Goal: Transaction & Acquisition: Purchase product/service

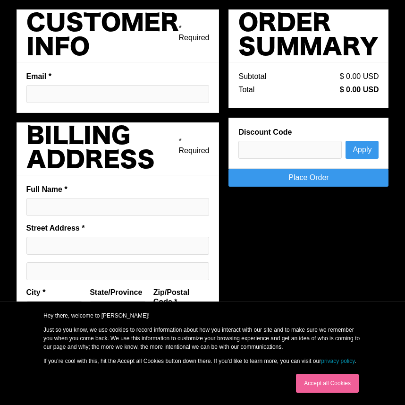
type input "[EMAIL_ADDRESS][DOMAIN_NAME]"
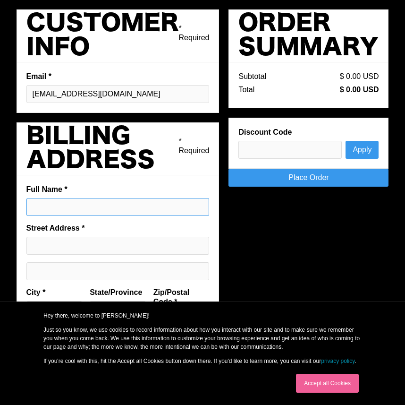
click at [80, 204] on input "Full Name *" at bounding box center [117, 207] width 183 height 18
type input "[PERSON_NAME]"
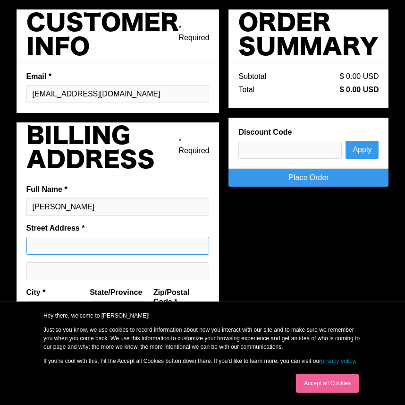
type input "[STREET_ADDRESS]"
type input "Austin"
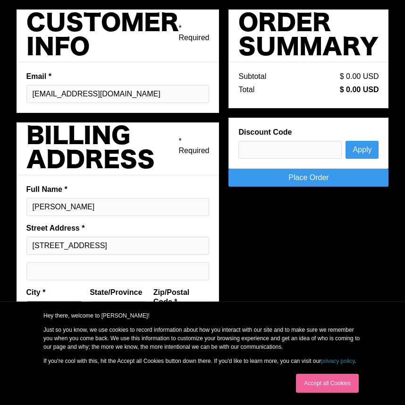
type input "[GEOGRAPHIC_DATA]"
type input "78701"
click at [318, 181] on link "Place Order" at bounding box center [309, 178] width 160 height 18
